Goal: Task Accomplishment & Management: Manage account settings

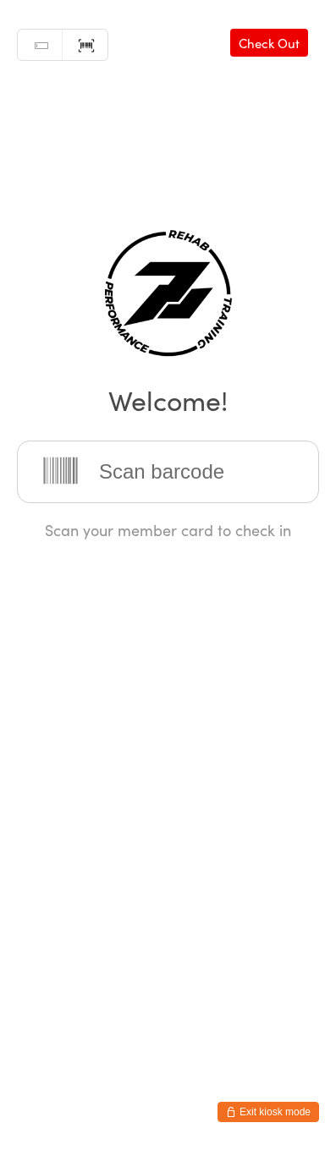
click at [94, 229] on div "Manual search Scanner input Check Out Welcome! Scan your member card to check in" at bounding box center [168, 270] width 336 height 540
click at [1, 295] on div "Manual search Scanner input Check Out Welcome! Scan your member card to check in" at bounding box center [168, 270] width 336 height 540
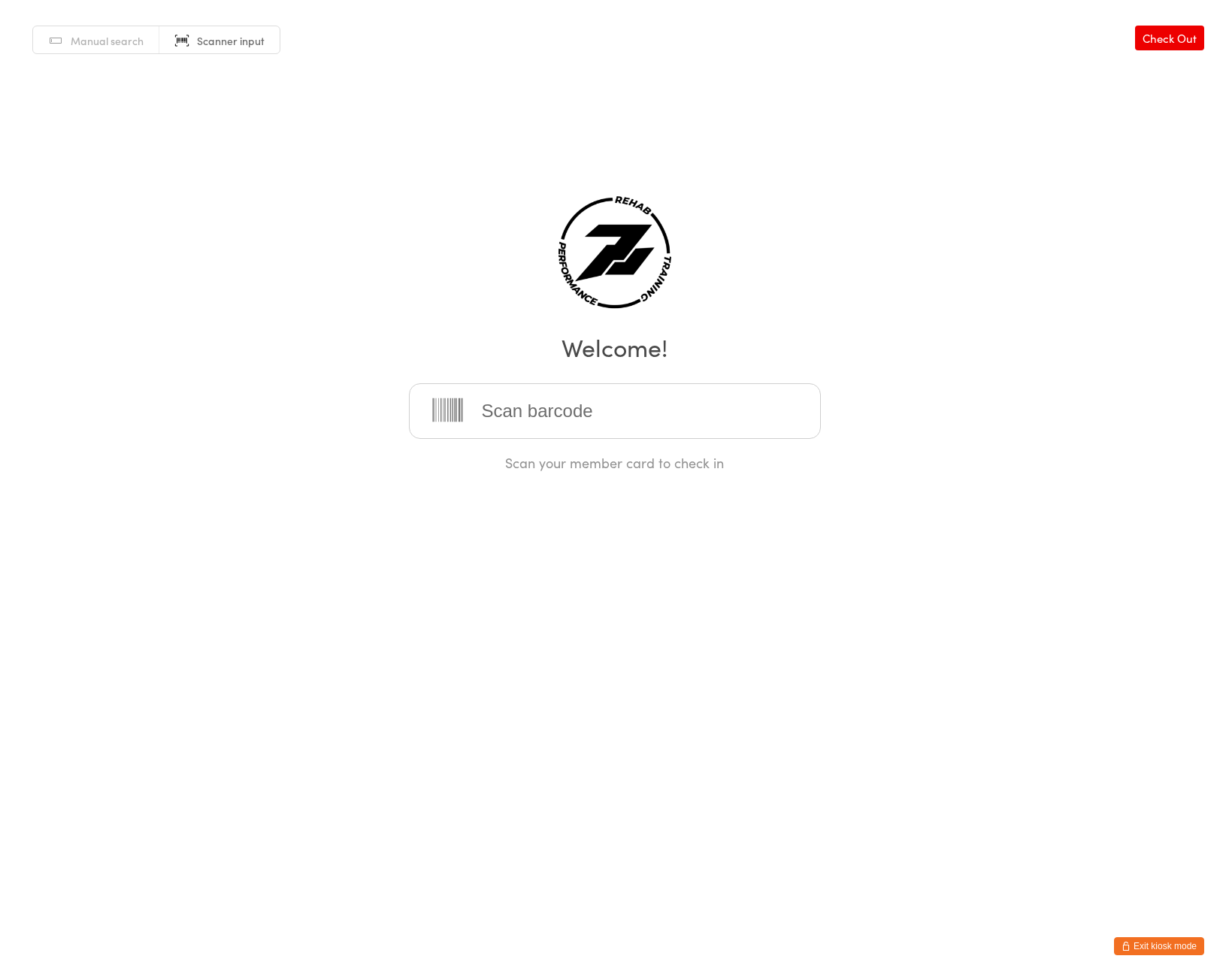
click at [1178, 944] on button "Exit kiosk mode" at bounding box center [1159, 946] width 90 height 18
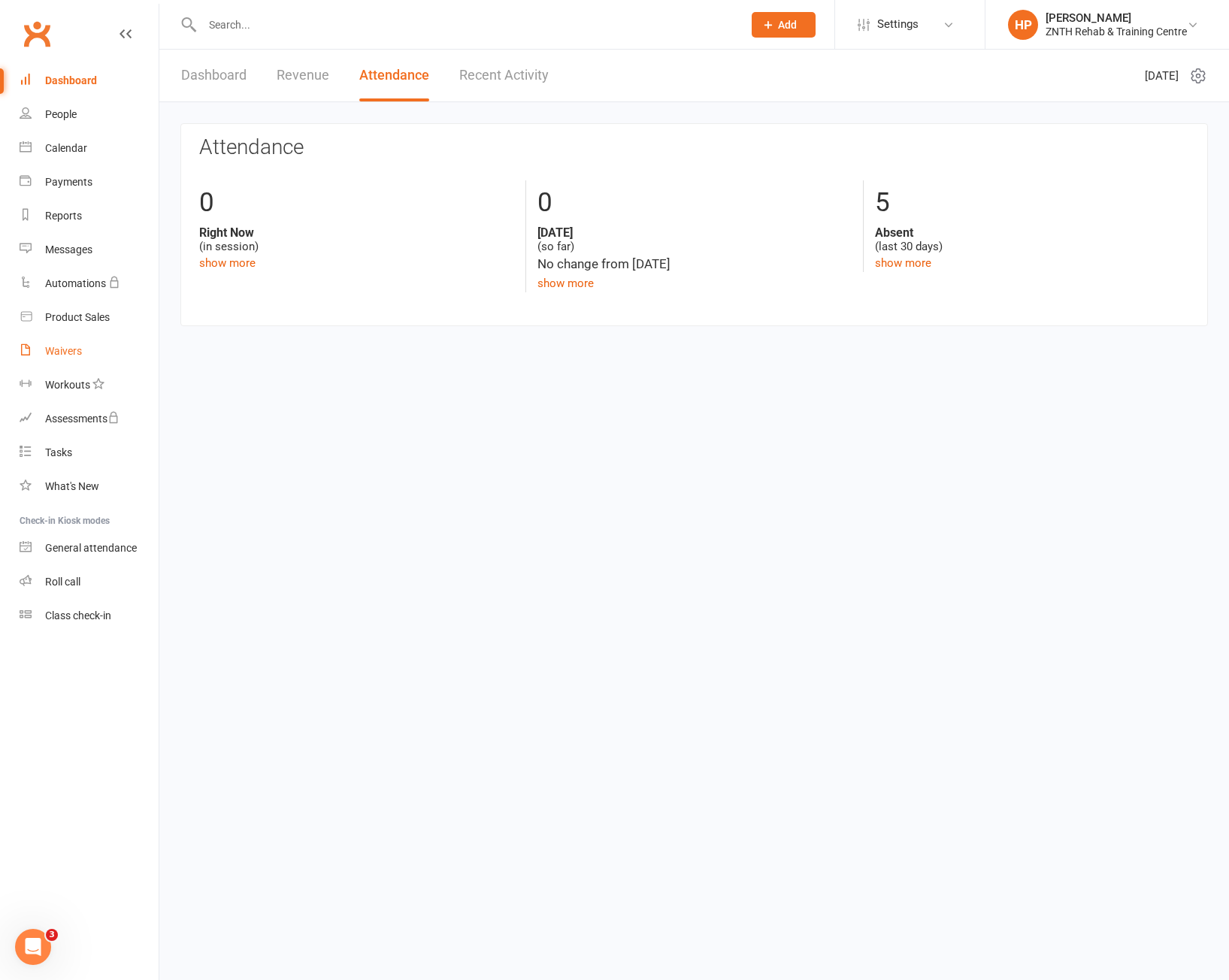
click at [70, 352] on div "Waivers" at bounding box center [63, 351] width 36 height 12
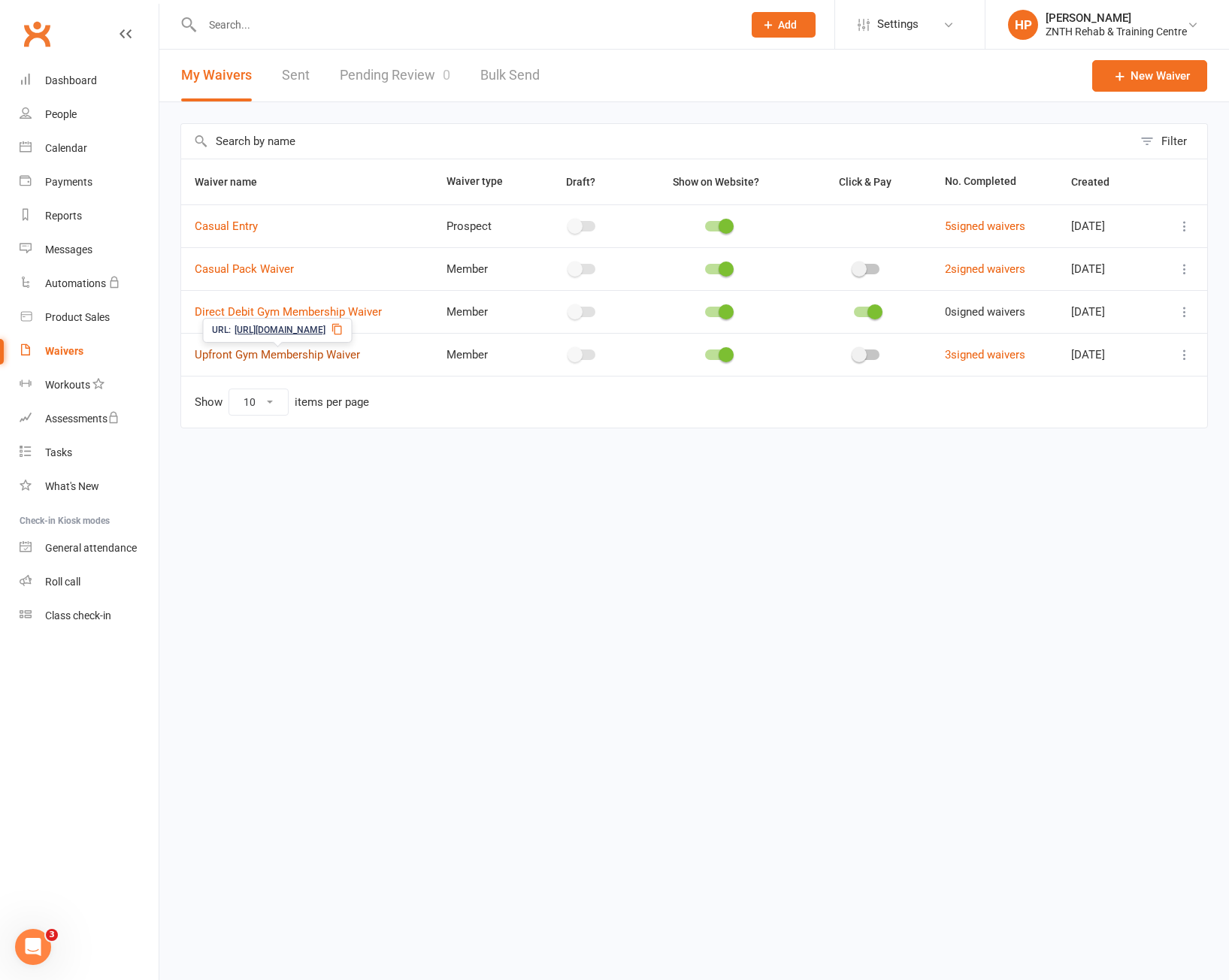
click at [288, 352] on link "Upfront Gym Membership Waiver" at bounding box center [277, 354] width 165 height 13
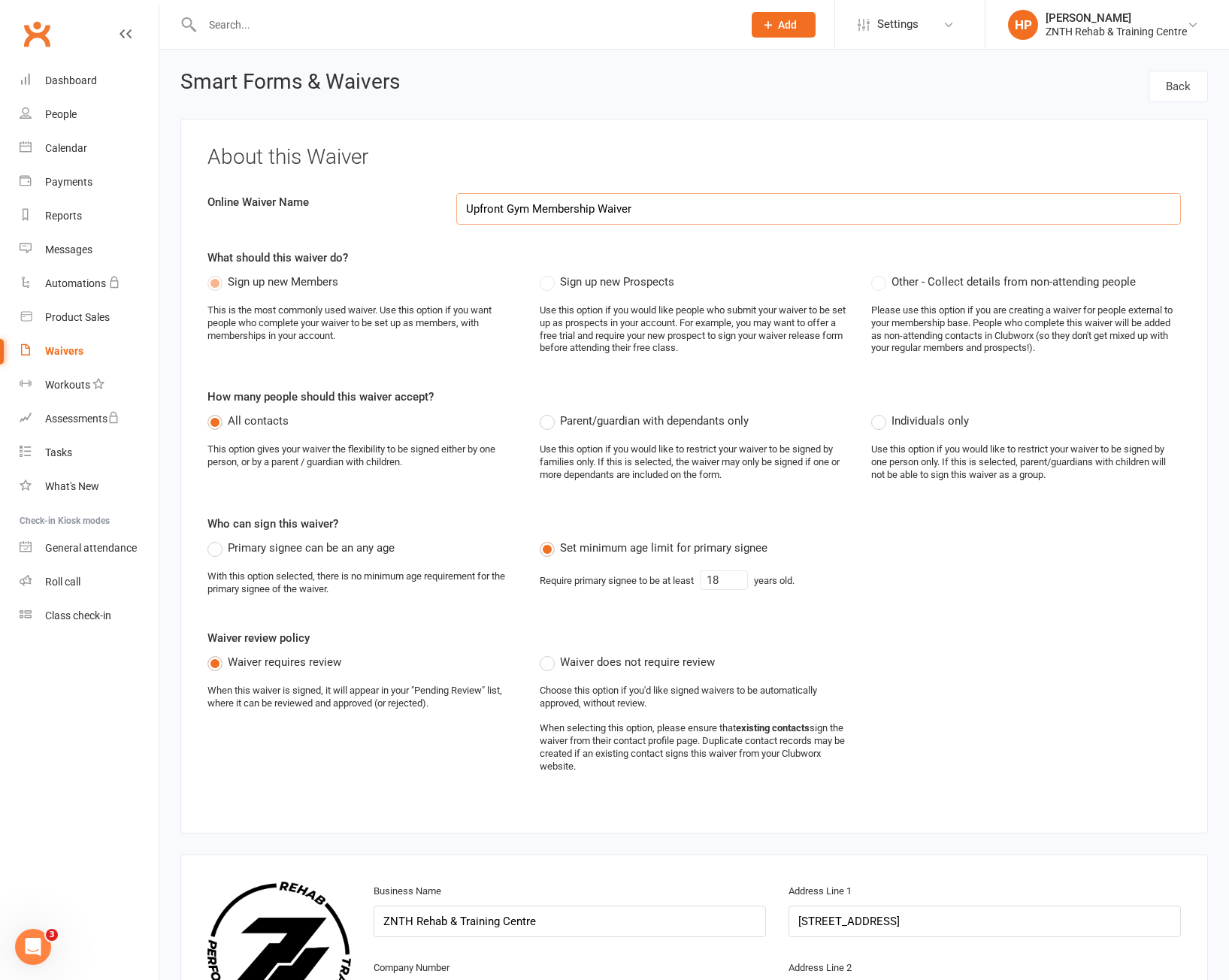
select select "applies_to_all_signees"
select select "select"
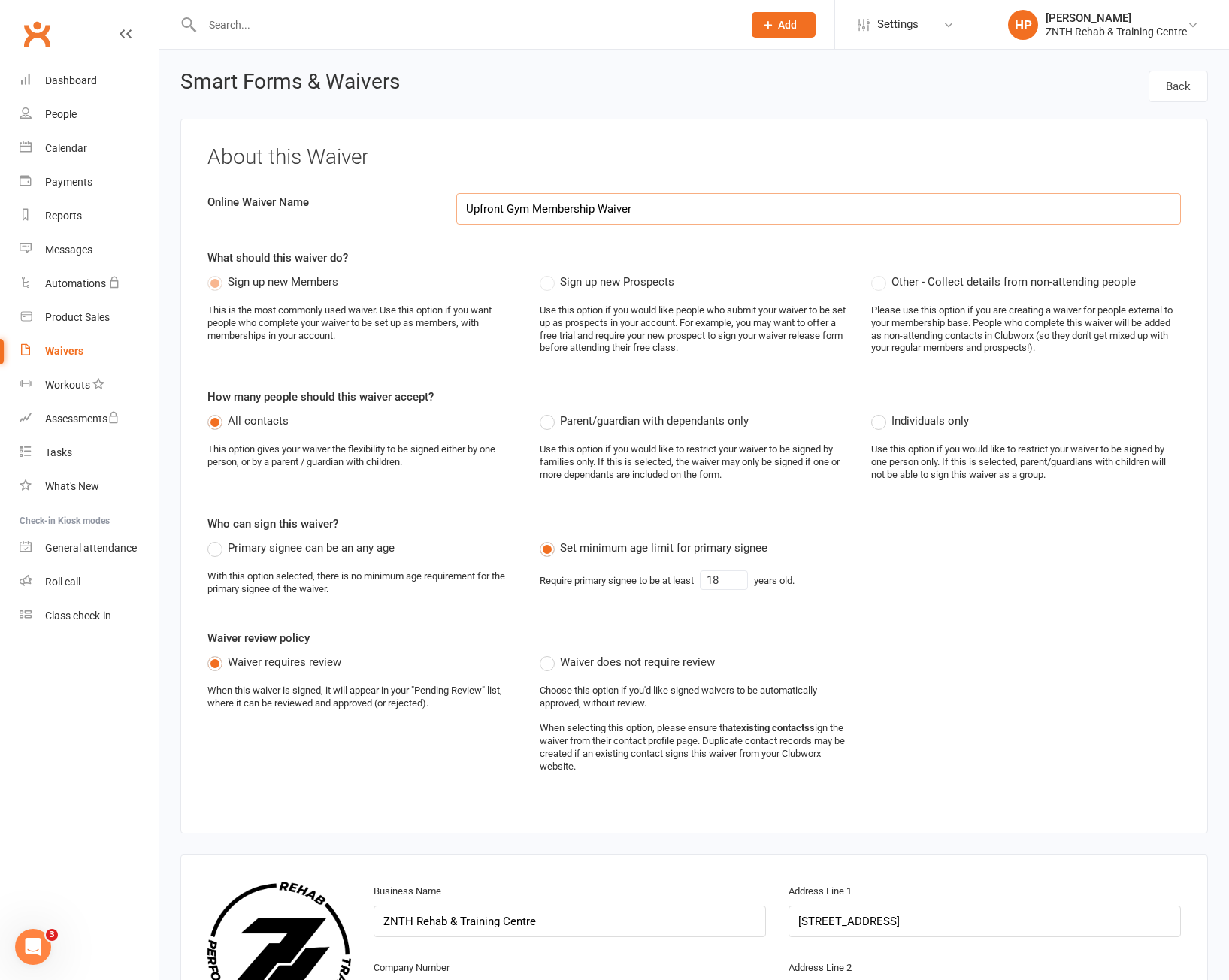
select select "select"
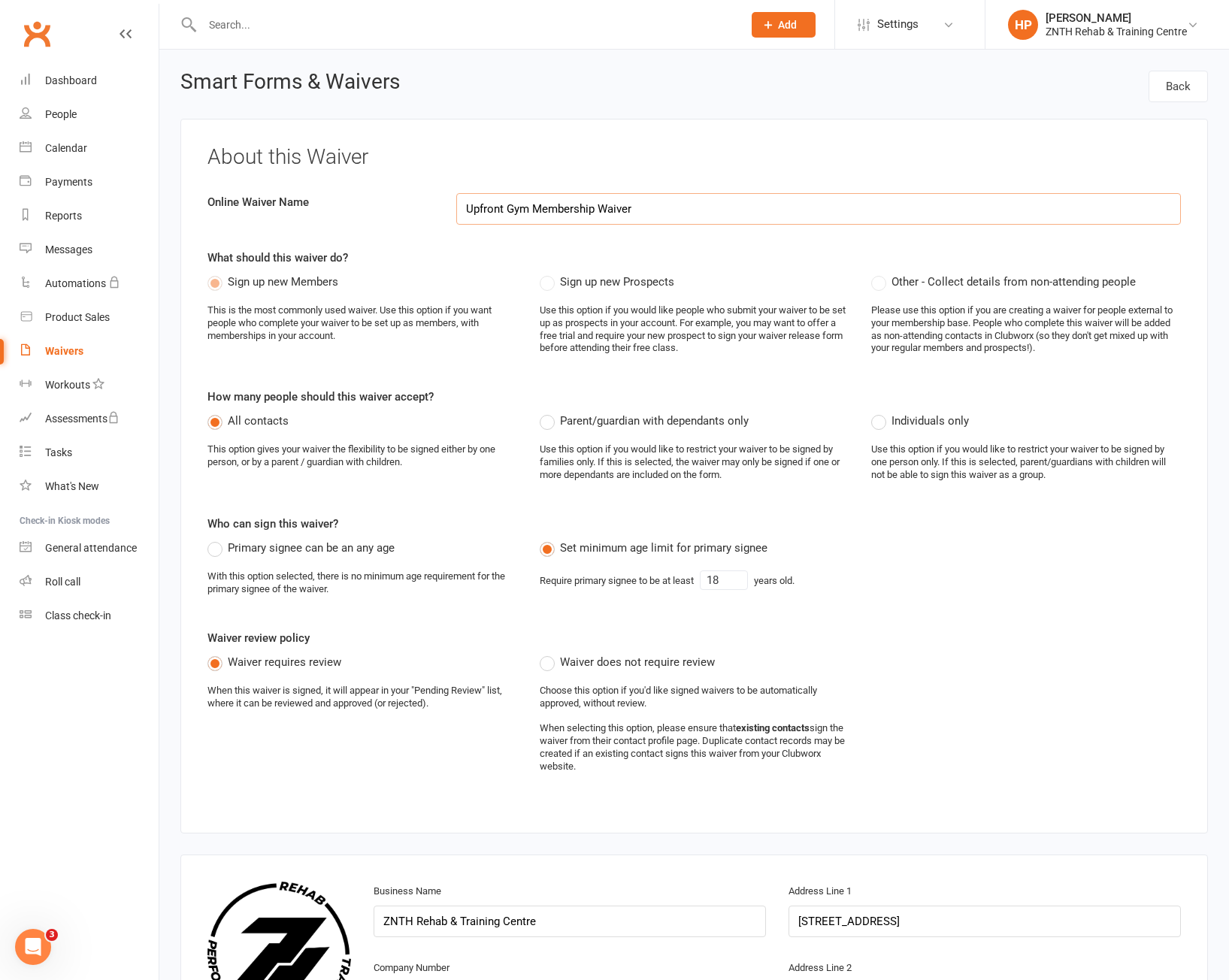
select select "select"
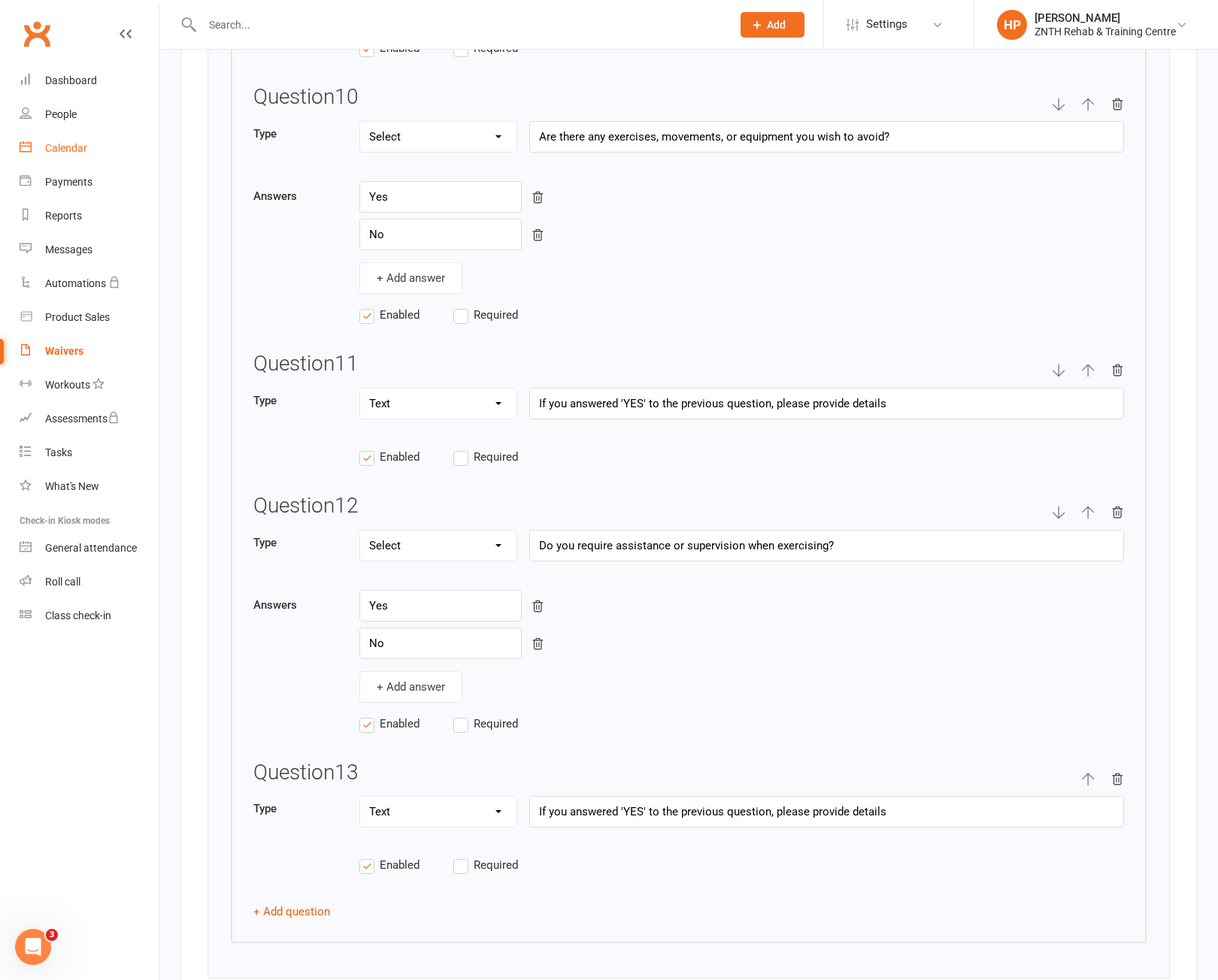
scroll to position [4736, 0]
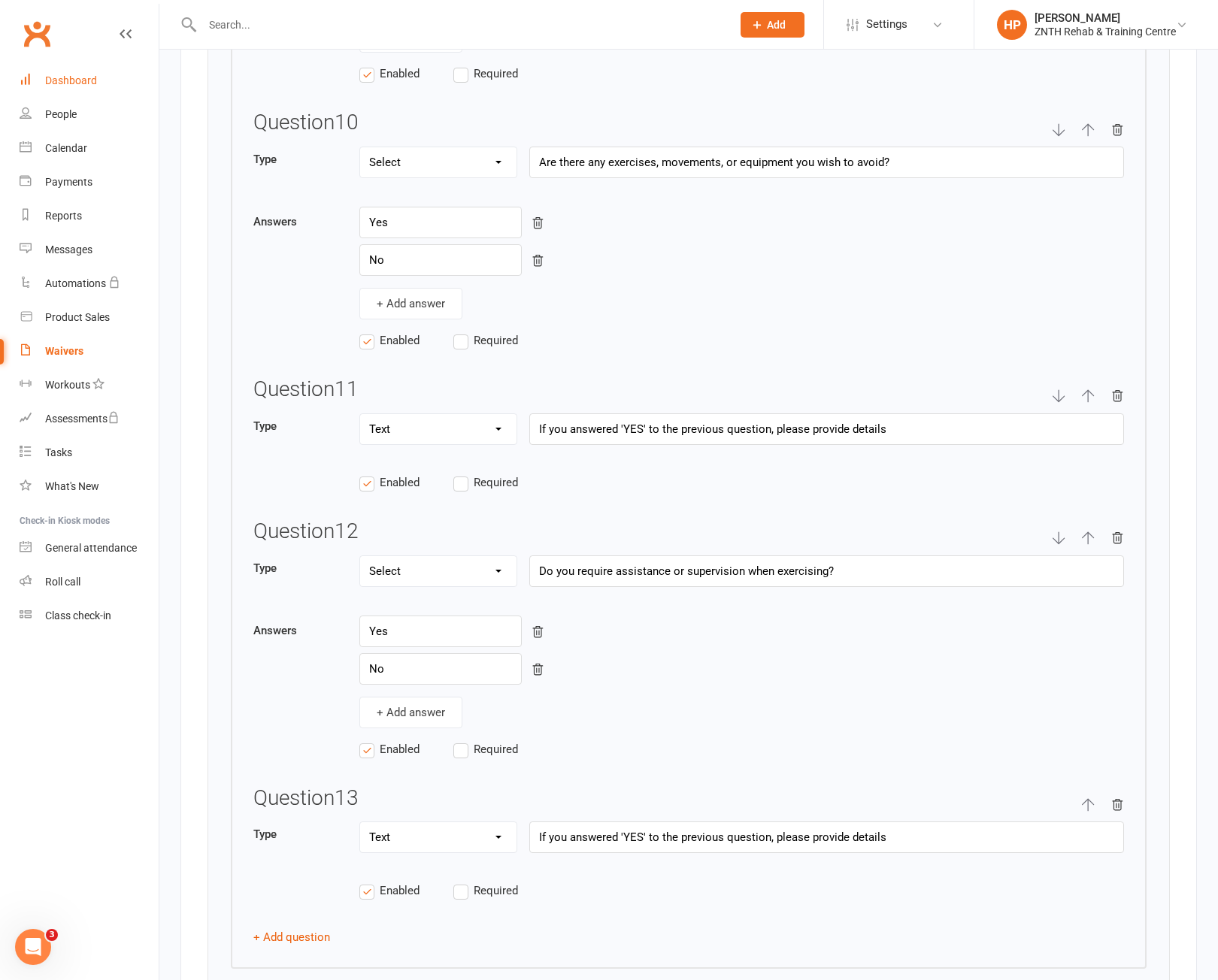
click at [100, 74] on link "Dashboard" at bounding box center [89, 81] width 139 height 34
